Goal: Answer question/provide support

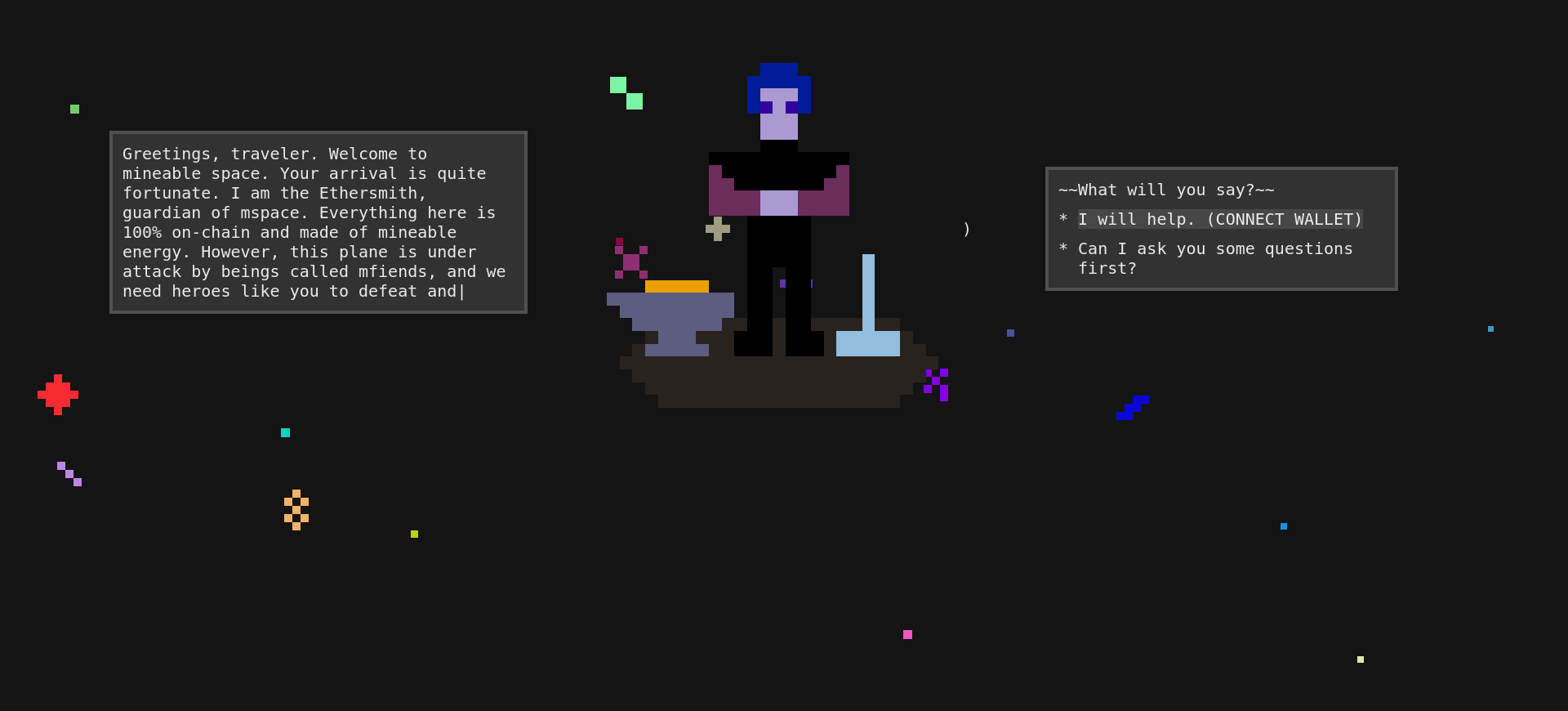
click at [1195, 229] on div "I will help. (CONNECT WALLET)" at bounding box center [1220, 219] width 286 height 20
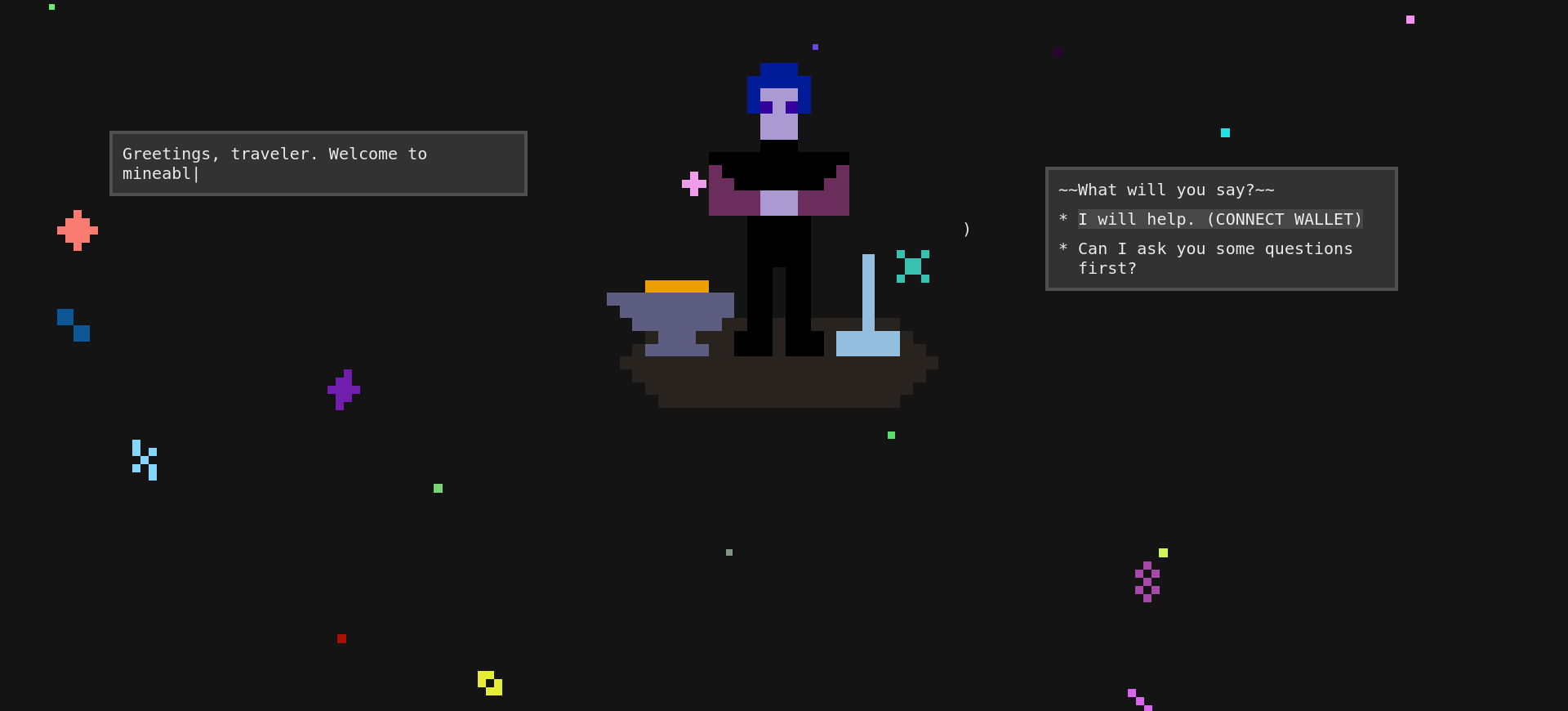
click at [1195, 229] on div "I will help. (CONNECT WALLET)" at bounding box center [1220, 219] width 286 height 20
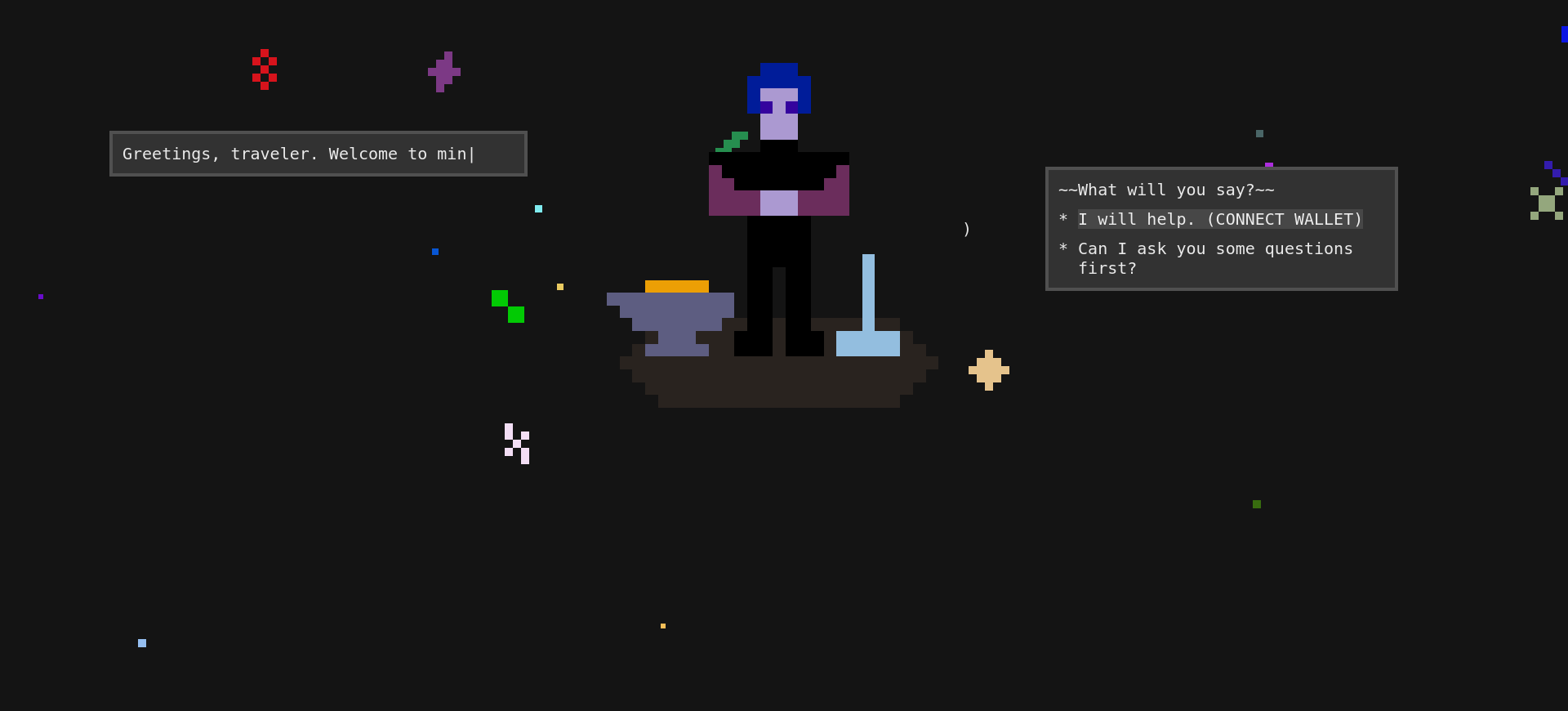
click at [1195, 229] on div "I will help. (CONNECT WALLET)" at bounding box center [1220, 219] width 286 height 20
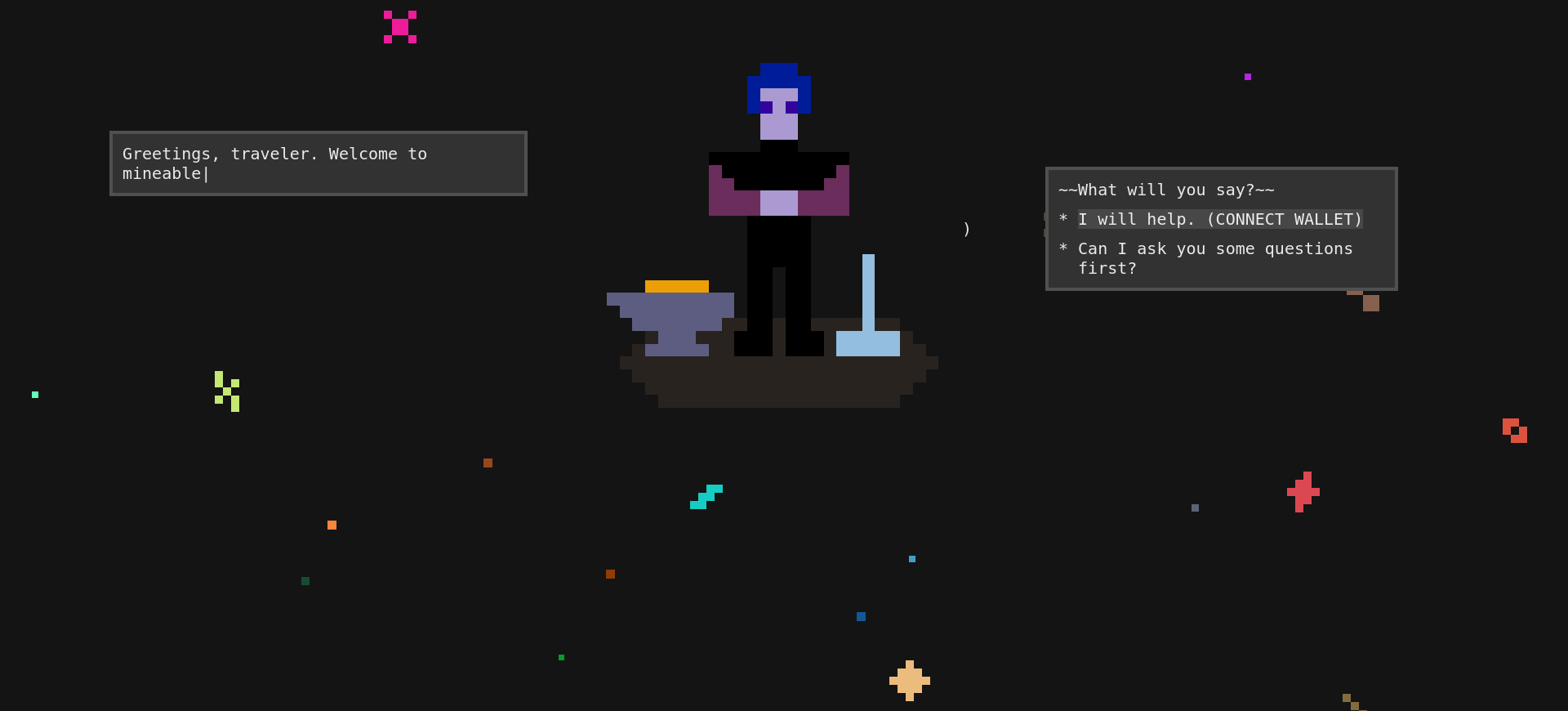
click at [1195, 229] on div "I will help. (CONNECT WALLET)" at bounding box center [1220, 219] width 286 height 20
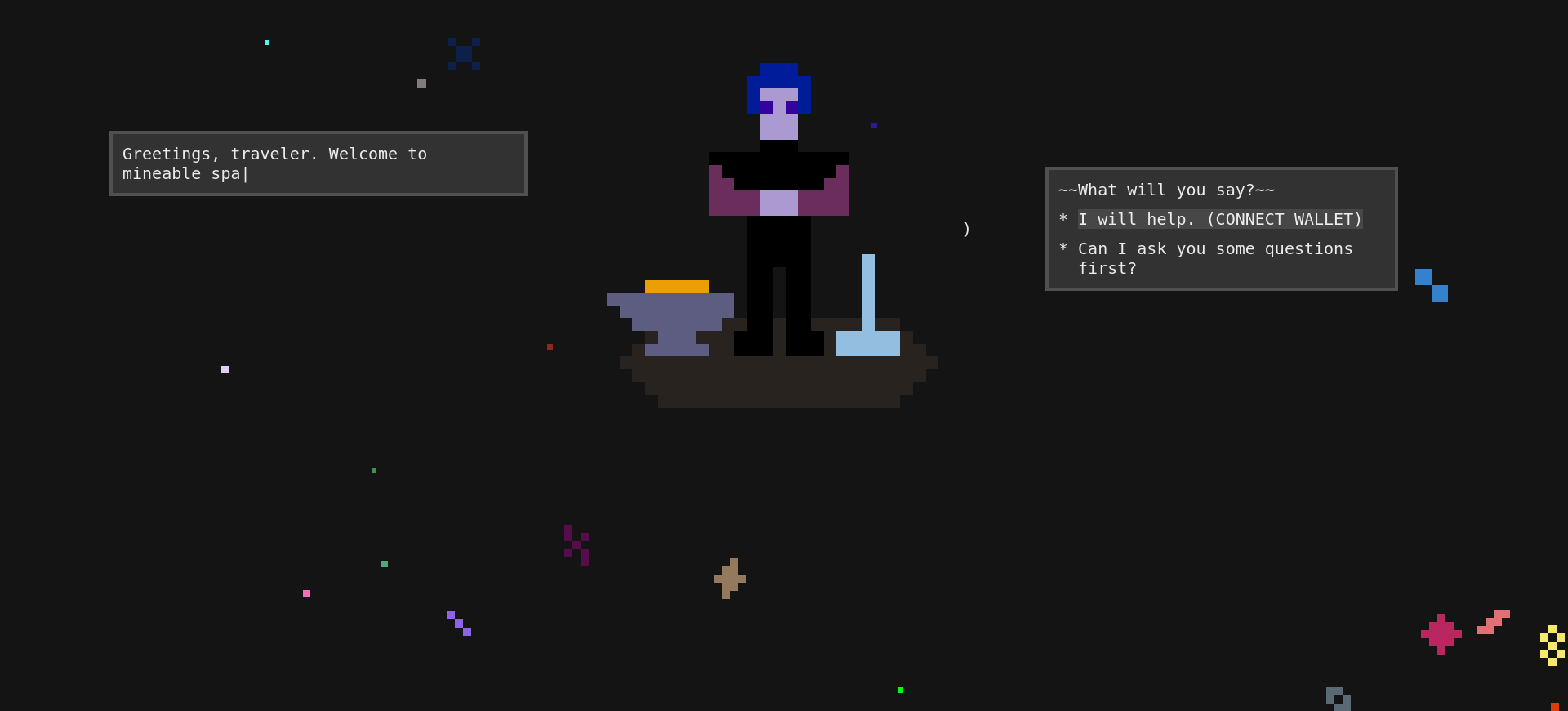
click at [1195, 229] on div "I will help. (CONNECT WALLET)" at bounding box center [1220, 219] width 286 height 20
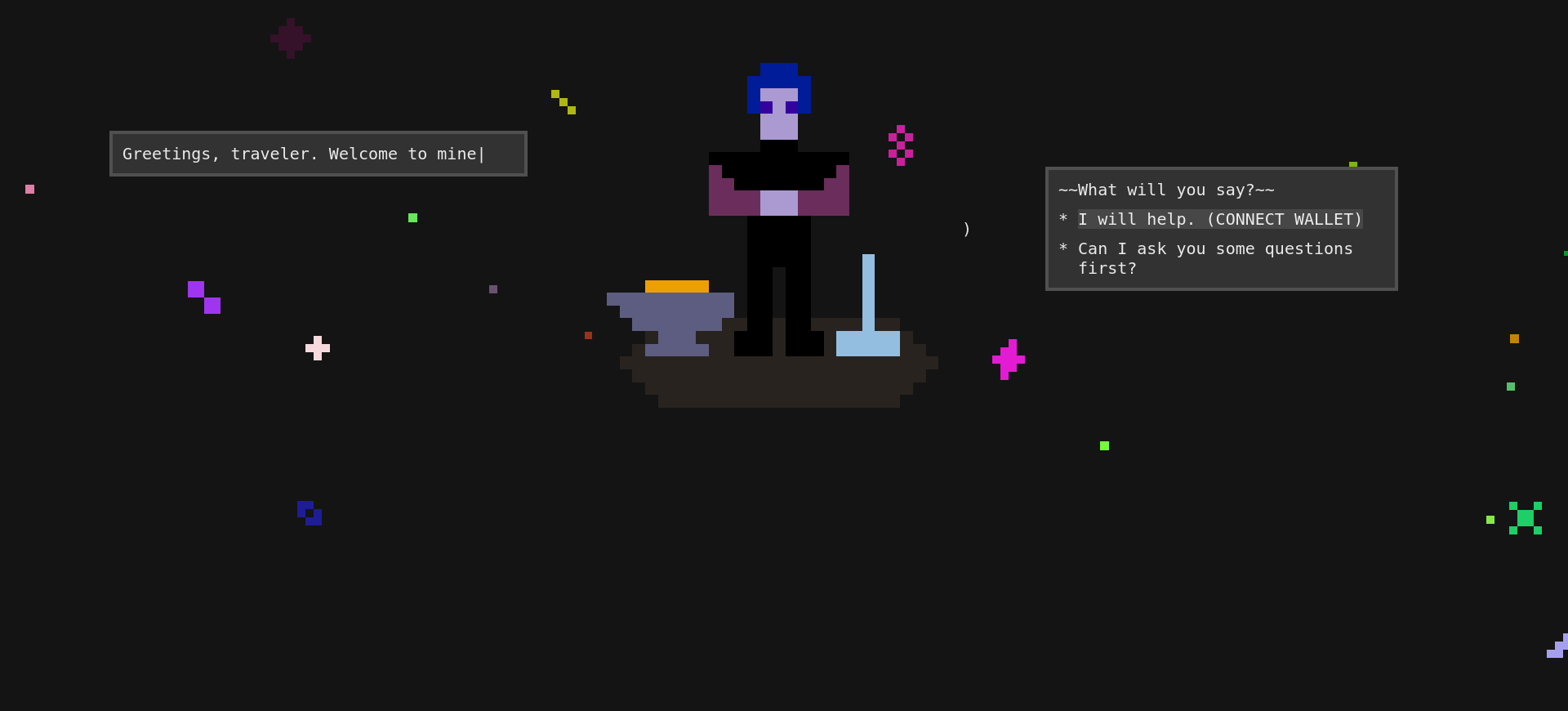
click at [1195, 229] on div "I will help. (CONNECT WALLET)" at bounding box center [1220, 219] width 286 height 20
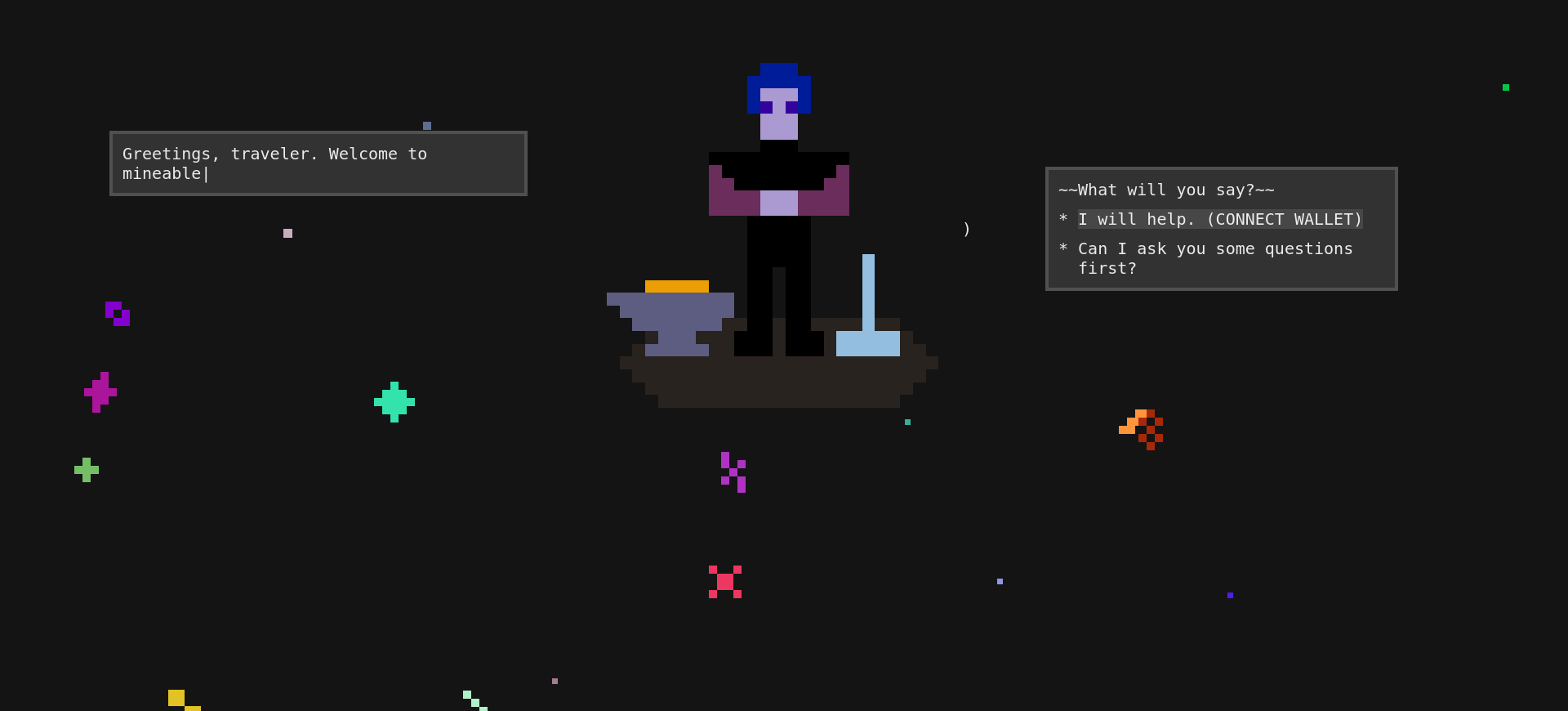
click at [1195, 229] on div "I will help. (CONNECT WALLET)" at bounding box center [1220, 219] width 286 height 20
